Goal: Information Seeking & Learning: Learn about a topic

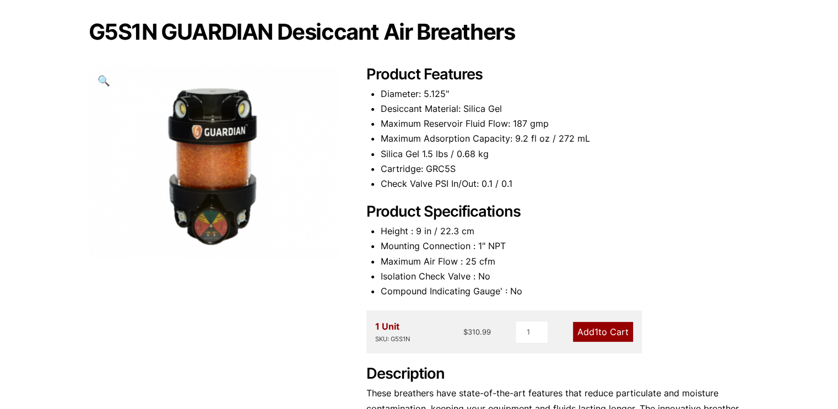
scroll to position [97, 0]
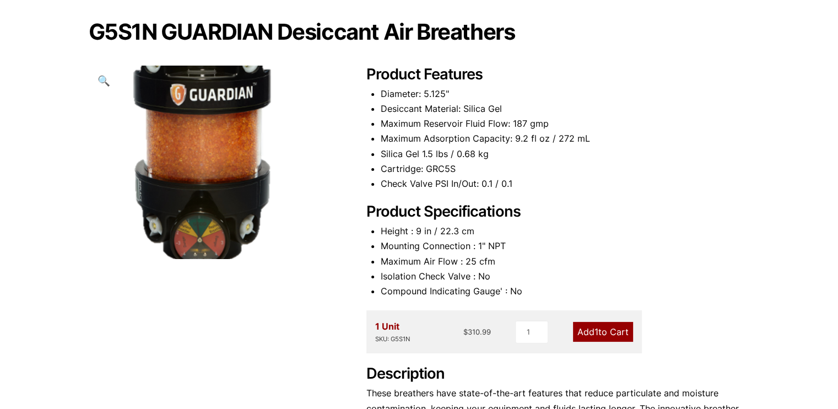
click at [230, 200] on img at bounding box center [204, 142] width 389 height 300
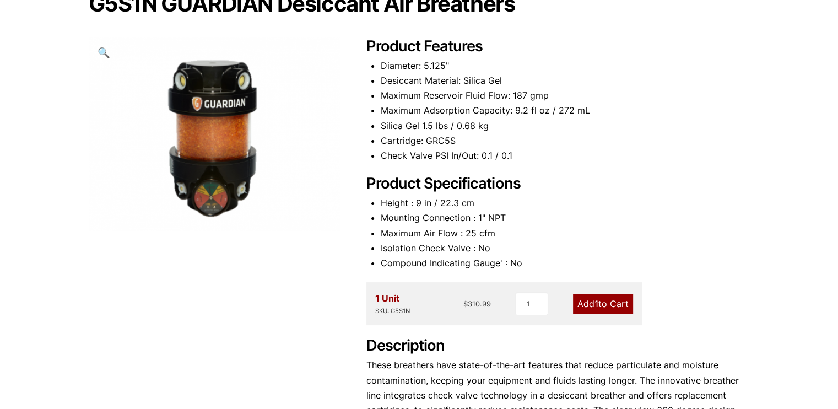
scroll to position [123, 0]
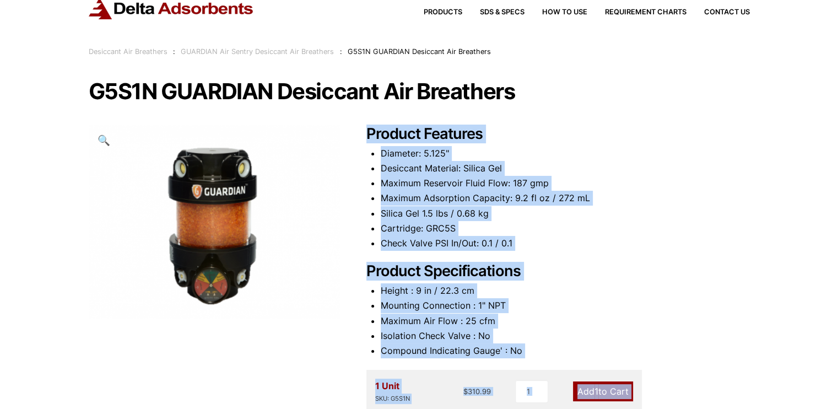
scroll to position [99, 0]
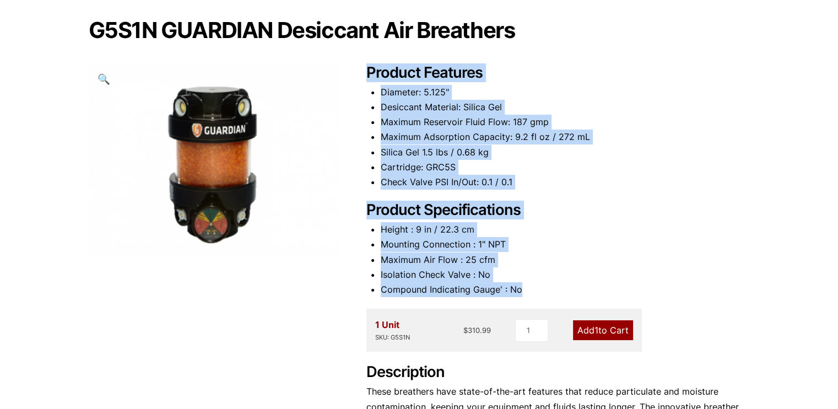
click at [528, 295] on div "Product Features Diameter: 5.125" Desiccant Material: Silica Gel Maximum Reserv…" at bounding box center [559, 299] width 384 height 470
copy div "Product Features Diameter: 5.125" Desiccant Material: Silica Gel Maximum Reserv…"
click at [695, 213] on h2 "Product Specifications" at bounding box center [559, 210] width 384 height 18
